Goal: Check status: Check status

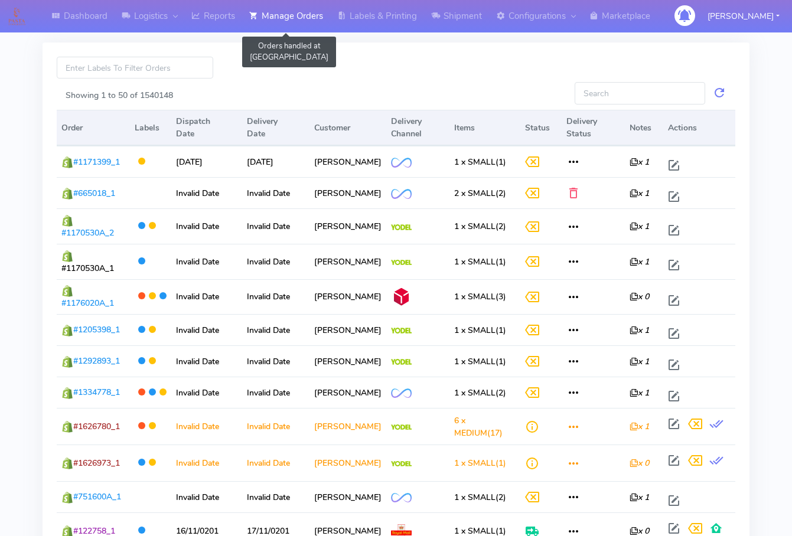
click at [305, 13] on link "Manage Orders" at bounding box center [286, 16] width 88 height 32
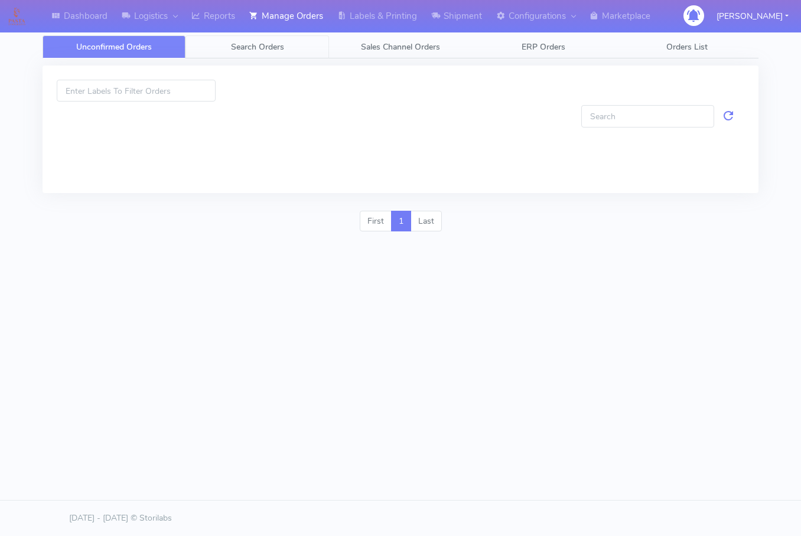
click at [244, 45] on span "Search Orders" at bounding box center [257, 46] width 53 height 11
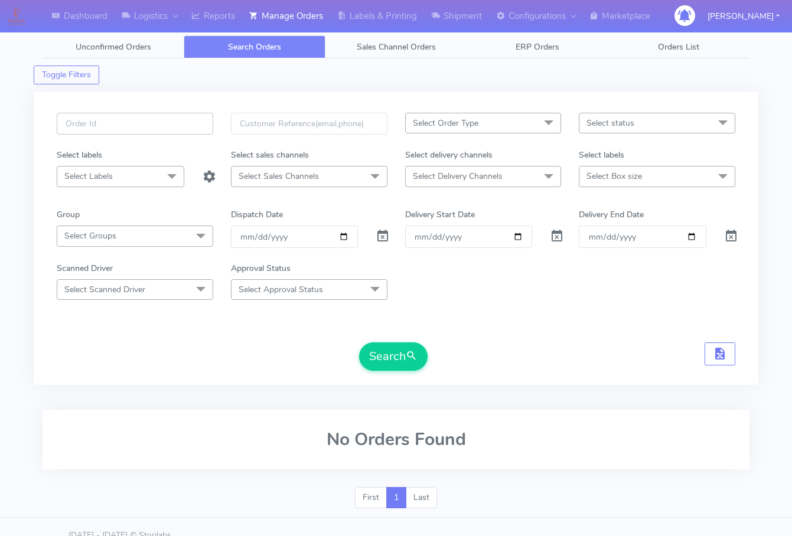
click at [120, 118] on input "text" at bounding box center [135, 124] width 156 height 22
paste input "1623787A"
type input "1623787A"
click at [379, 236] on span at bounding box center [383, 238] width 14 height 11
click at [406, 363] on button "Search" at bounding box center [393, 357] width 69 height 28
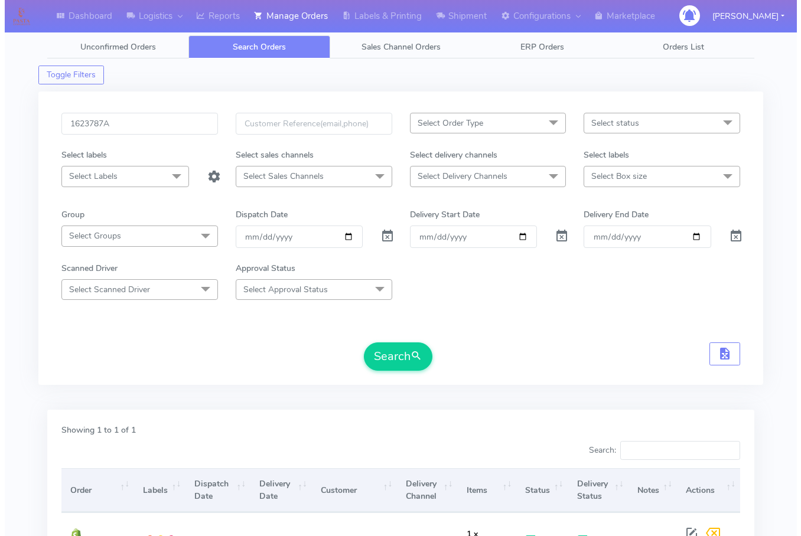
scroll to position [132, 0]
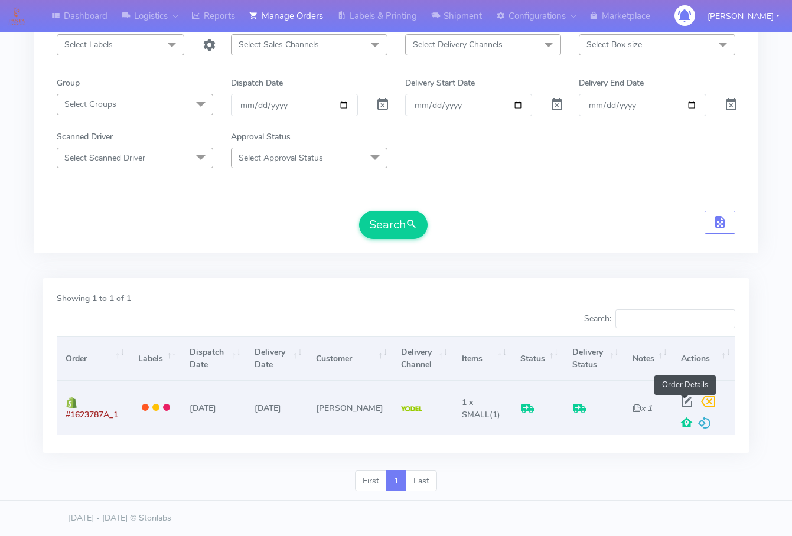
click at [684, 401] on span at bounding box center [686, 404] width 21 height 11
select select "5"
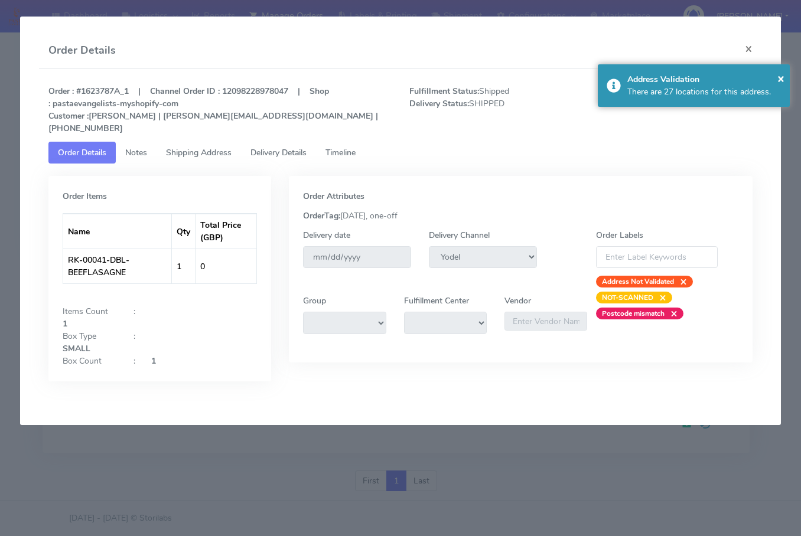
drag, startPoint x: 176, startPoint y: 144, endPoint x: 234, endPoint y: 141, distance: 57.9
click at [177, 147] on span "Shipping Address" at bounding box center [199, 152] width 66 height 11
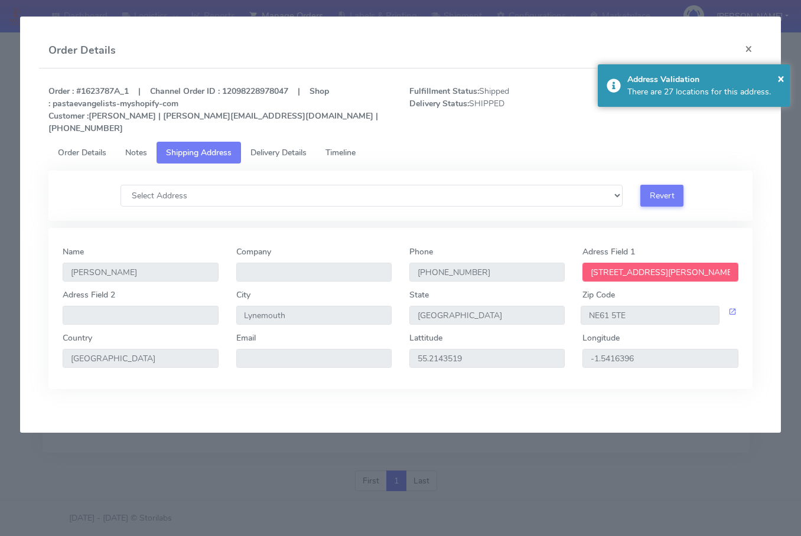
click at [265, 147] on span "Delivery Details" at bounding box center [278, 152] width 56 height 11
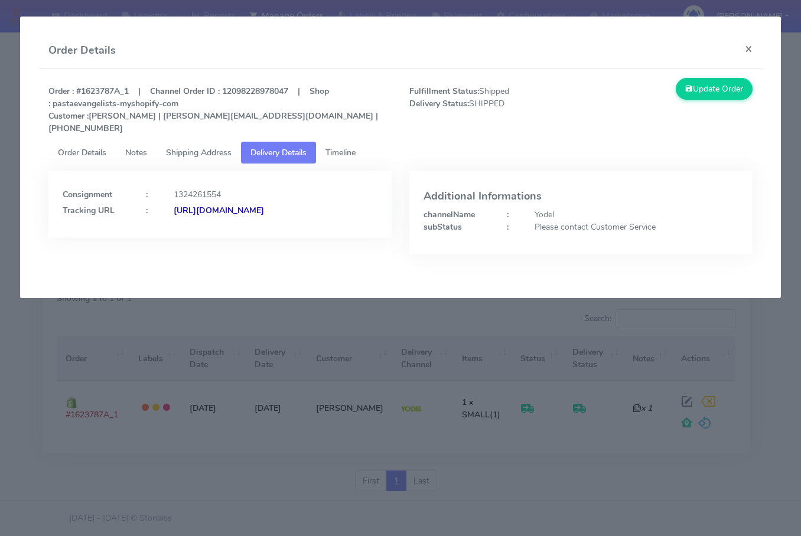
drag, startPoint x: 327, startPoint y: 214, endPoint x: 191, endPoint y: 235, distance: 138.1
click at [191, 235] on div "Consignment : 1324261554 Tracking URL : [URL][DOMAIN_NAME]" at bounding box center [219, 204] width 343 height 67
copy strong "JJD0002249960901352"
drag, startPoint x: 756, startPoint y: 45, endPoint x: 673, endPoint y: 97, distance: 98.2
click at [756, 45] on button "×" at bounding box center [748, 48] width 27 height 31
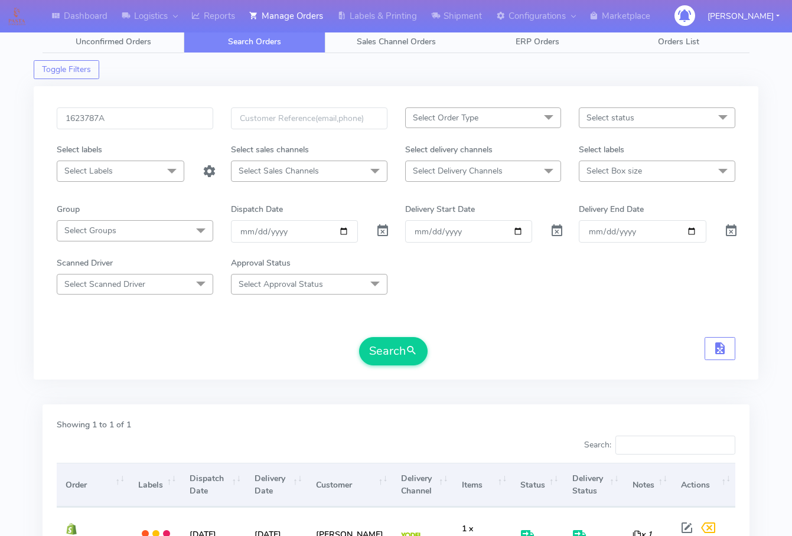
scroll to position [0, 0]
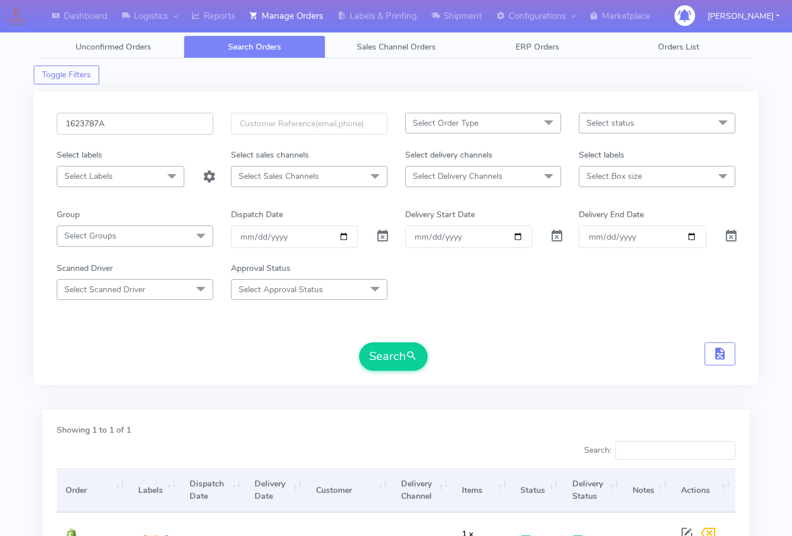
click at [119, 123] on input "1623787A" at bounding box center [135, 124] width 156 height 22
paste input "6730"
type input "1626730"
click at [400, 352] on button "Search" at bounding box center [393, 357] width 69 height 28
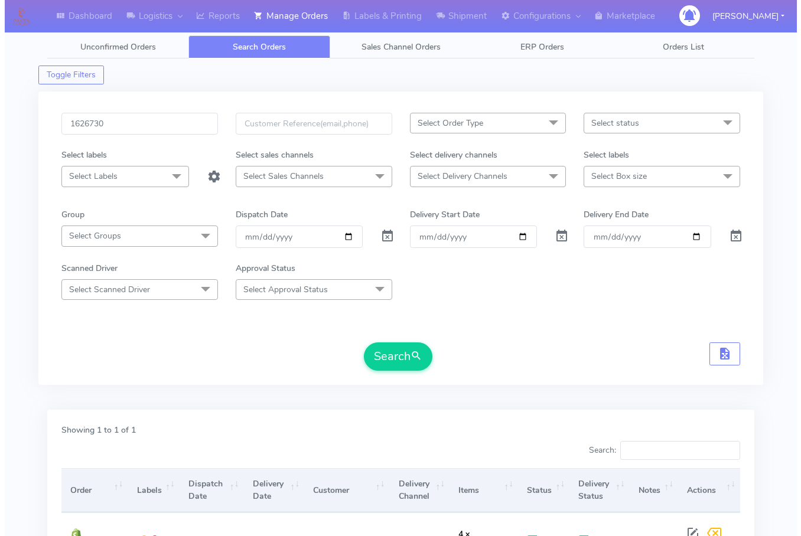
scroll to position [132, 0]
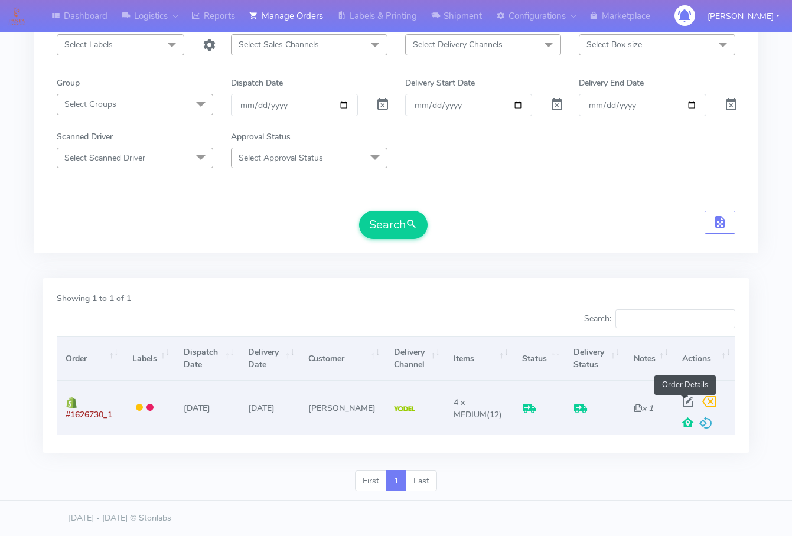
click at [686, 399] on span at bounding box center [687, 404] width 21 height 11
select select "5"
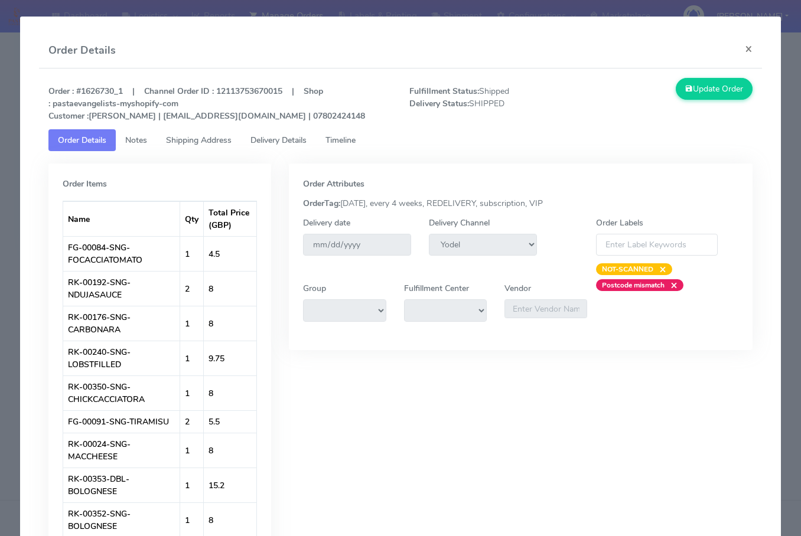
click at [185, 139] on span "Shipping Address" at bounding box center [199, 140] width 66 height 11
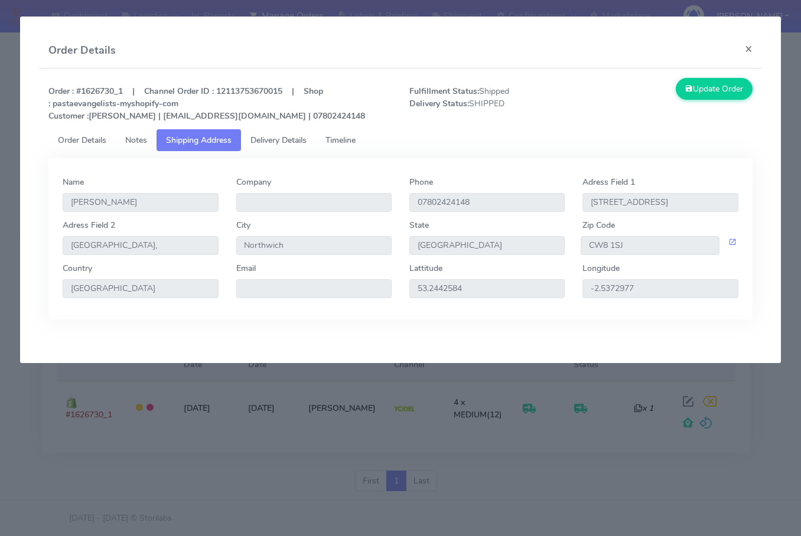
click at [278, 139] on span "Delivery Details" at bounding box center [278, 140] width 56 height 11
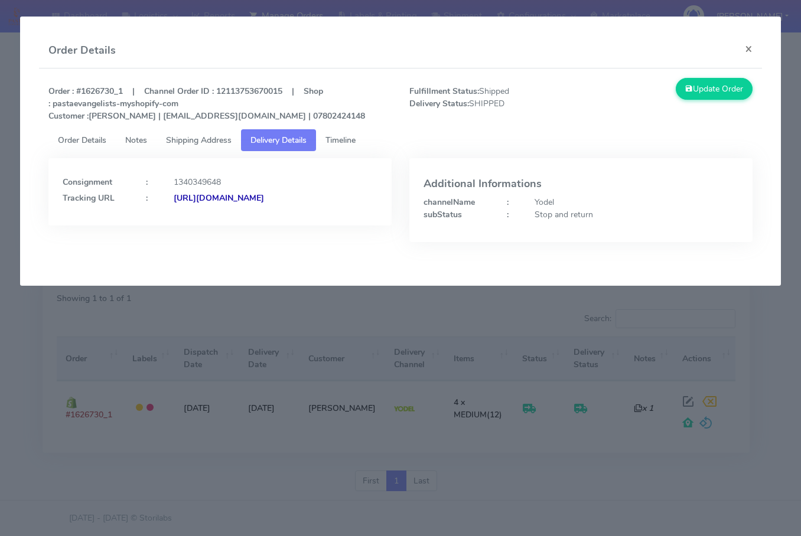
drag, startPoint x: 309, startPoint y: 218, endPoint x: 192, endPoint y: 236, distance: 118.8
click at [192, 226] on div "Consignment : 1340349648 Tracking URL : [URL][DOMAIN_NAME]" at bounding box center [219, 191] width 343 height 67
copy strong "JJD0002249960902514"
